Goal: Information Seeking & Learning: Learn about a topic

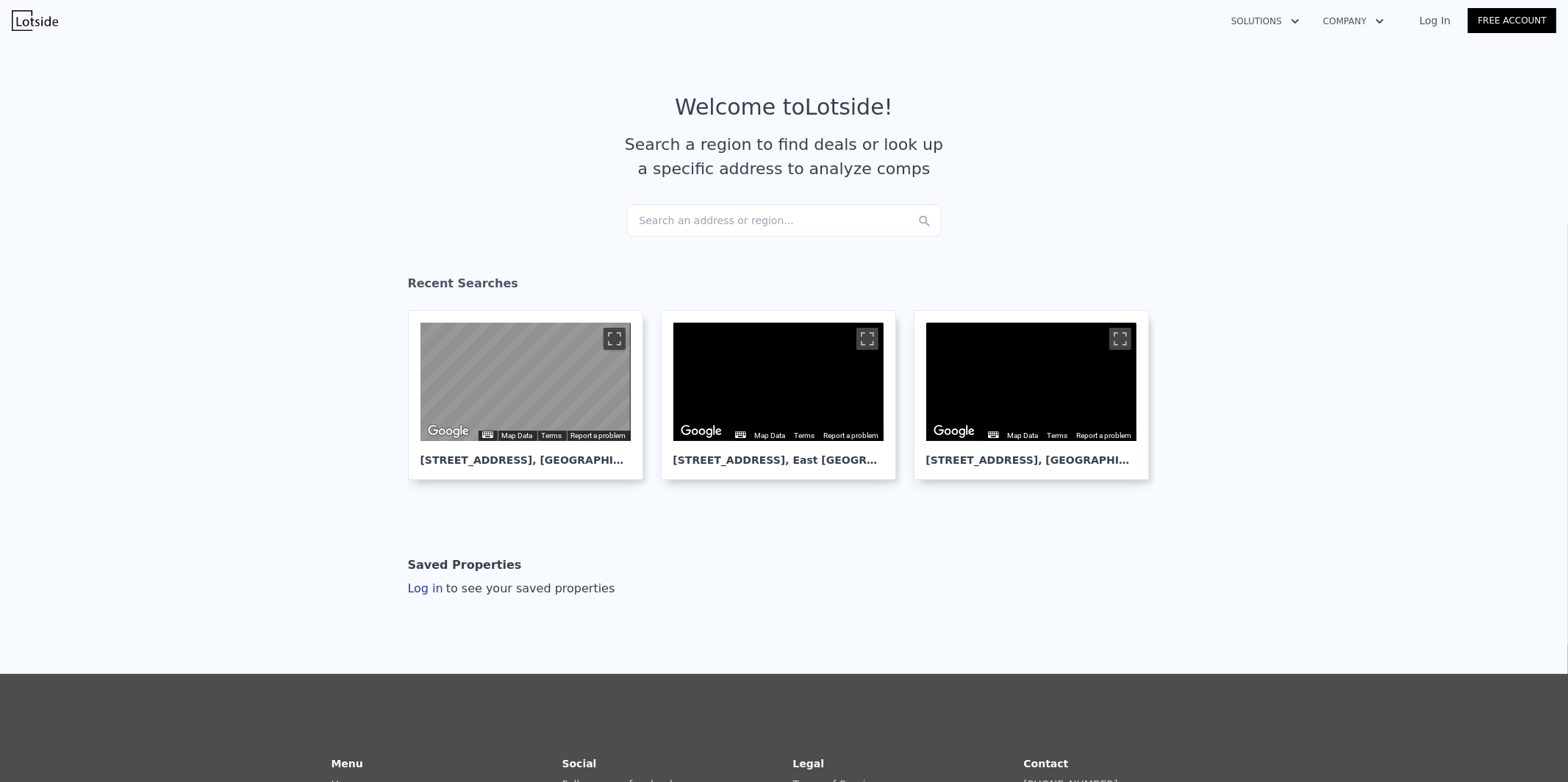
click at [699, 228] on div "Search an address or region..." at bounding box center [784, 221] width 314 height 33
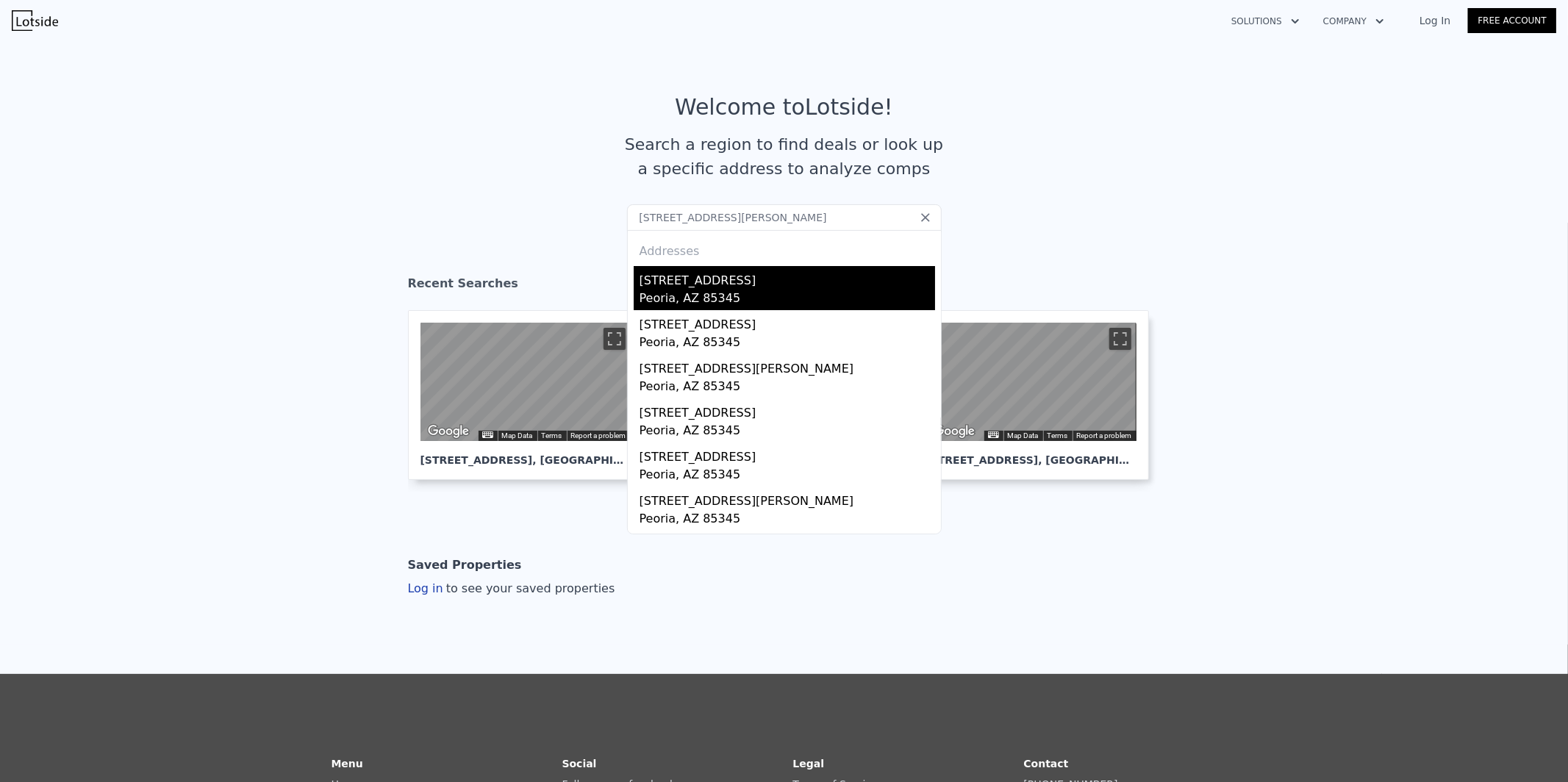
type input "7814 W Paradise Dr, Peoria, AZ 85345"
click at [701, 277] on div "[STREET_ADDRESS]" at bounding box center [788, 278] width 296 height 23
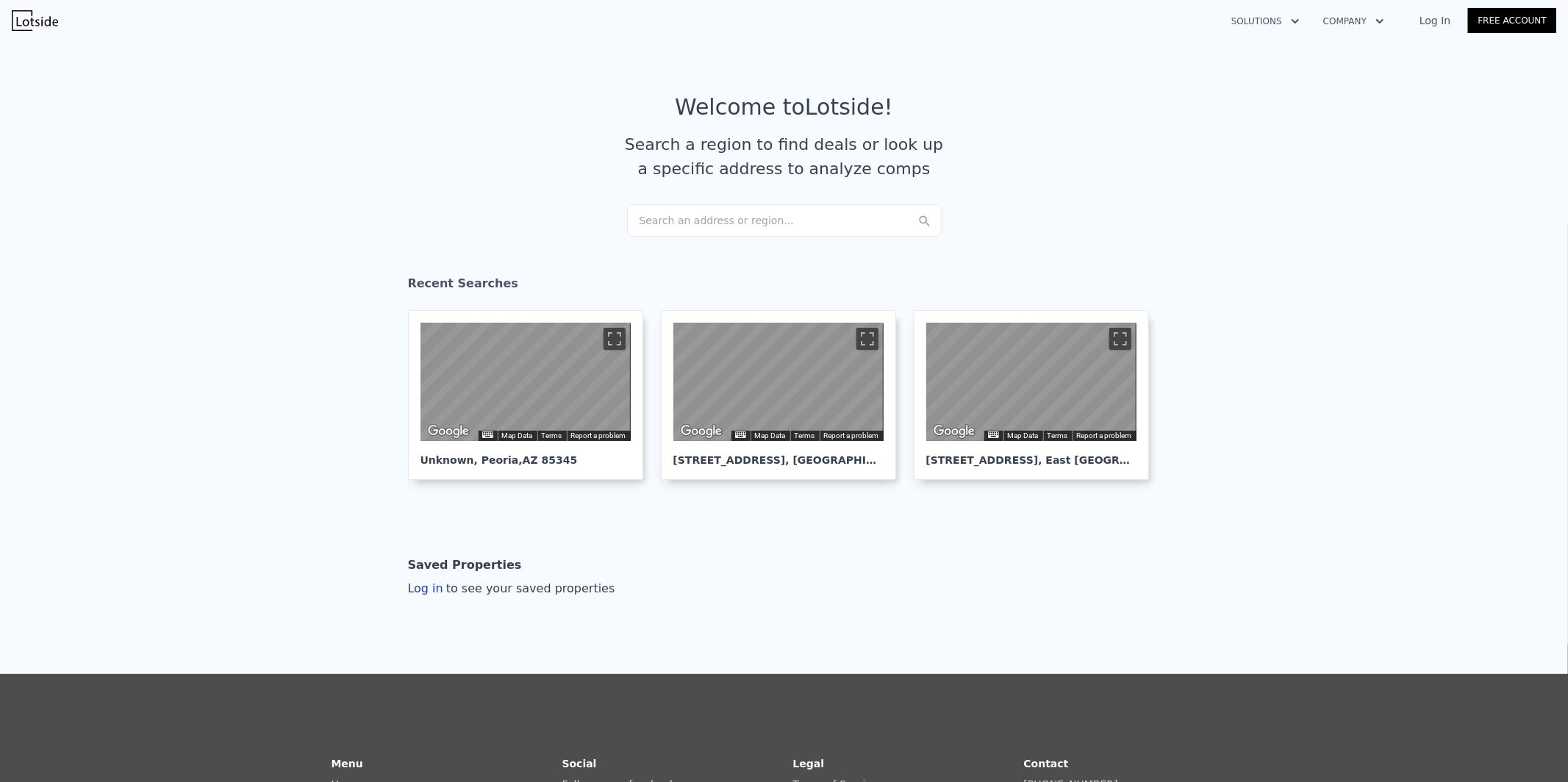
click at [803, 221] on div "Search an address or region..." at bounding box center [784, 221] width 314 height 33
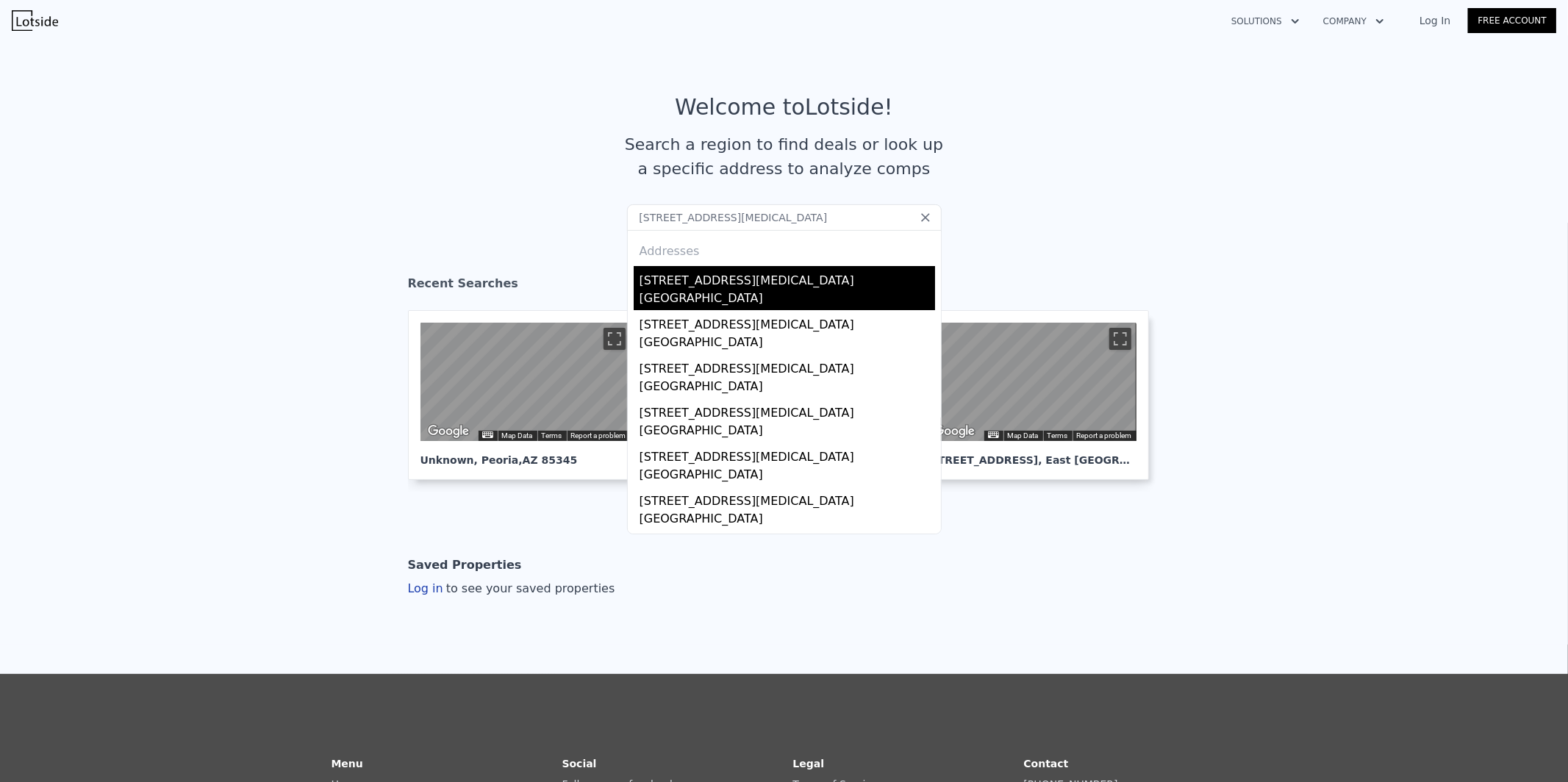
type input "[STREET_ADDRESS][MEDICAL_DATA]"
click at [712, 286] on div "[STREET_ADDRESS][MEDICAL_DATA]" at bounding box center [788, 278] width 296 height 23
